Goal: Complete application form: Complete application form

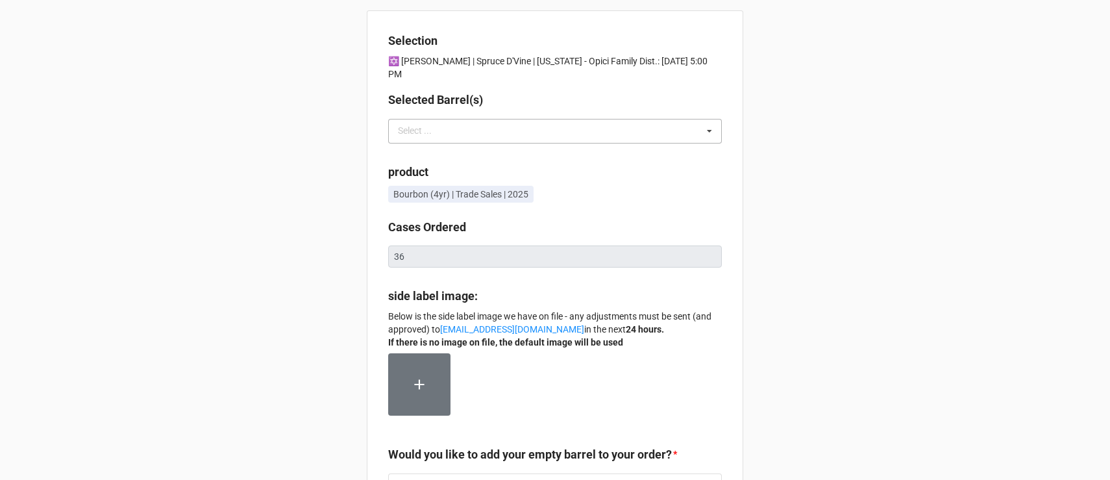
click at [559, 134] on div "Select ... No results found." at bounding box center [555, 131] width 334 height 25
click at [858, 146] on div "Selection ✡️ Adam Nestuader | Spruce D'Vine | New York - Opici Family Dist.: 09…" at bounding box center [555, 437] width 1110 height 875
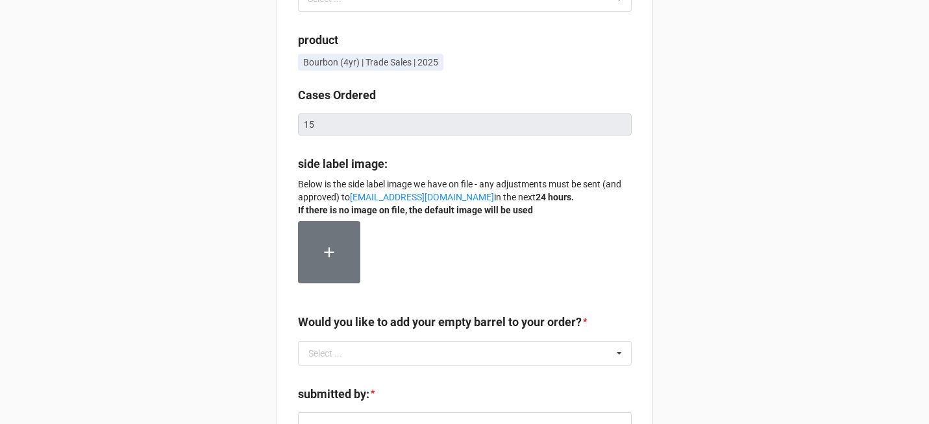
scroll to position [483, 0]
